Goal: Communication & Community: Ask a question

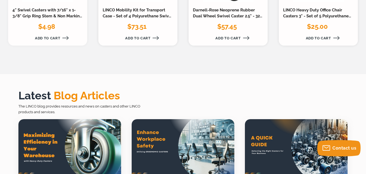
scroll to position [889, 0]
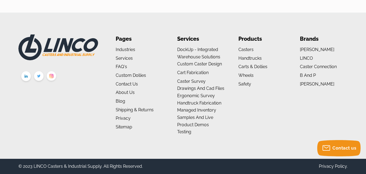
drag, startPoint x: 154, startPoint y: 104, endPoint x: 120, endPoint y: 81, distance: 40.8
click at [120, 81] on li "Contact Us" at bounding box center [140, 83] width 48 height 7
click at [120, 83] on link "Contact Us" at bounding box center [127, 83] width 22 height 5
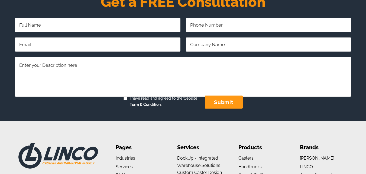
type input "ashley.joe@svtsupplyschain.com"
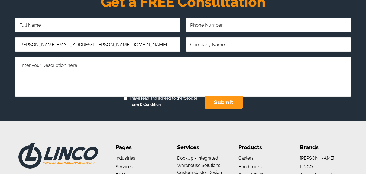
type input "Ashley Joe"
type input "6034363373"
type input "SVT Supplychain"
click at [160, 83] on textarea "Comments/Questions Required" at bounding box center [183, 76] width 336 height 39
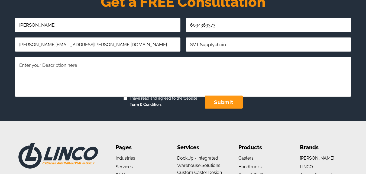
paste textarea "Hello I am reaching out to express our interest in purchasing your products. We…"
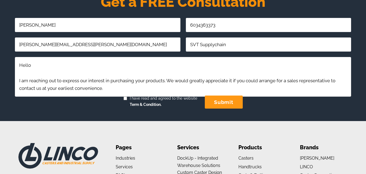
scroll to position [56, 0]
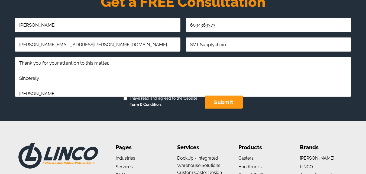
type textarea "Hello I am reaching out to express our interest in purchasing your products. We…"
click at [132, 108] on span "I have read and agreed to the website Term & Condition." at bounding box center [162, 101] width 70 height 13
click at [127, 100] on input "I have read and agreed to the website Term & Condition." at bounding box center [125, 98] width 4 height 4
checkbox input "true"
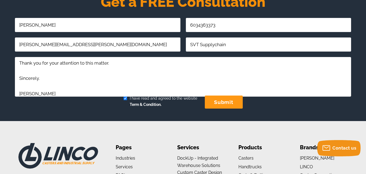
drag, startPoint x: 224, startPoint y: 109, endPoint x: 221, endPoint y: 109, distance: 3.2
click at [224, 108] on input "submit" at bounding box center [224, 101] width 38 height 13
click at [221, 108] on input "submit" at bounding box center [224, 101] width 38 height 13
